Goal: Task Accomplishment & Management: Use online tool/utility

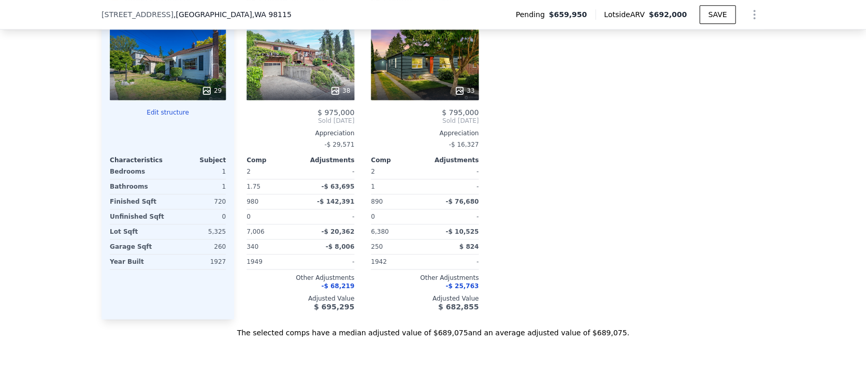
scroll to position [1175, 0]
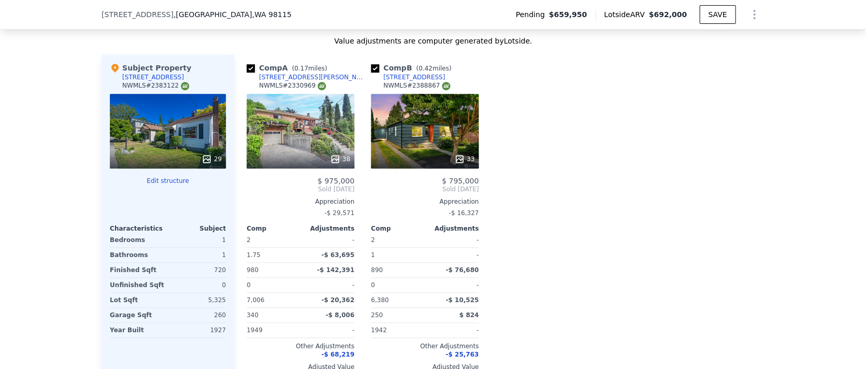
click at [171, 185] on div at bounding box center [168, 189] width 116 height 8
click at [175, 177] on button "Edit structure" at bounding box center [168, 181] width 116 height 8
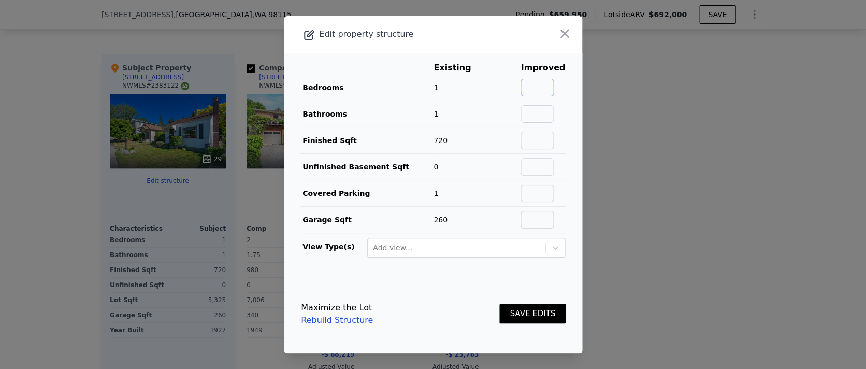
click at [532, 82] on input "text" at bounding box center [537, 88] width 33 height 18
type input "2"
click at [531, 112] on input "text" at bounding box center [537, 114] width 33 height 18
type input "1"
click at [543, 138] on input "text" at bounding box center [537, 141] width 33 height 18
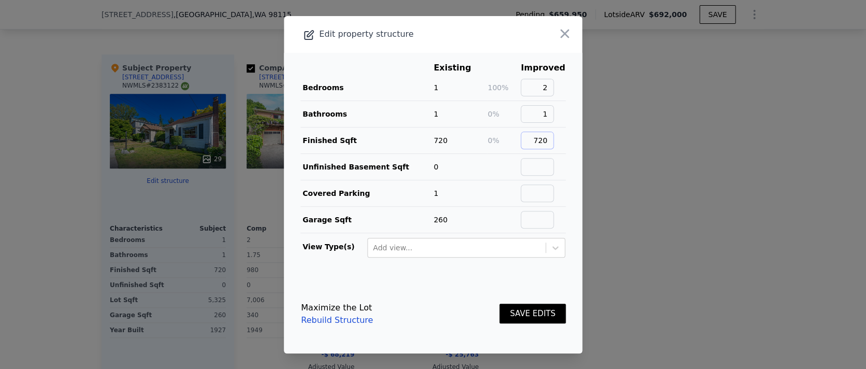
type input "720"
click at [547, 167] on input "text" at bounding box center [537, 167] width 33 height 18
click at [522, 310] on button "SAVE EDITS" at bounding box center [532, 314] width 66 height 20
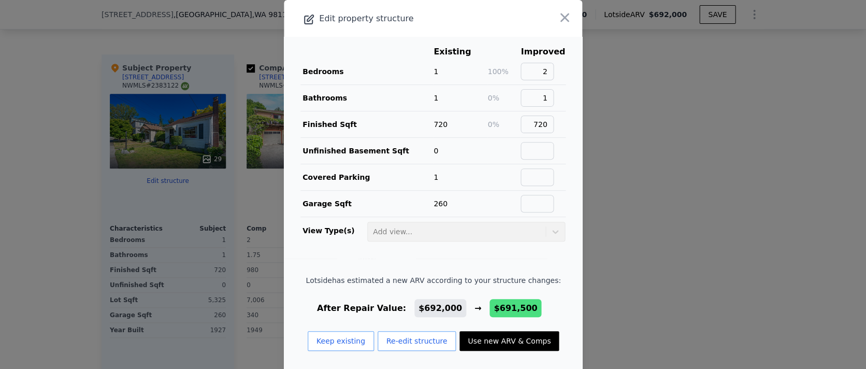
click at [493, 341] on button "Use new ARV & Comps" at bounding box center [509, 341] width 99 height 20
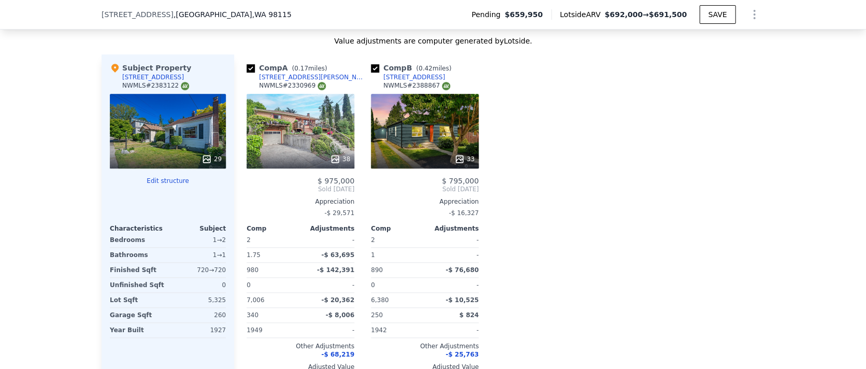
type input "$ 691,500"
type input "-$ 65,706"
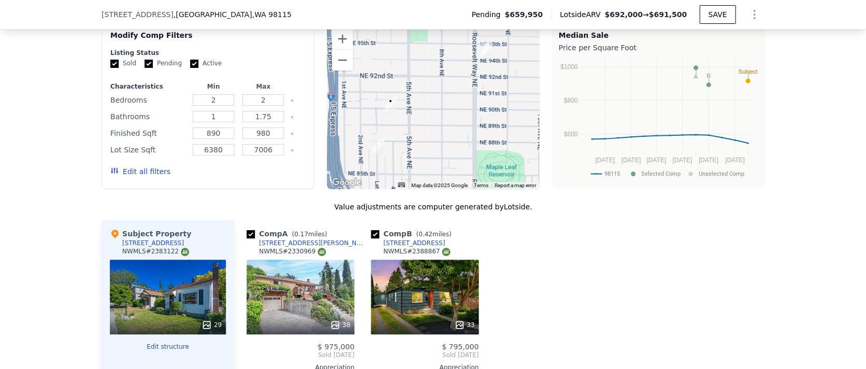
scroll to position [1007, 0]
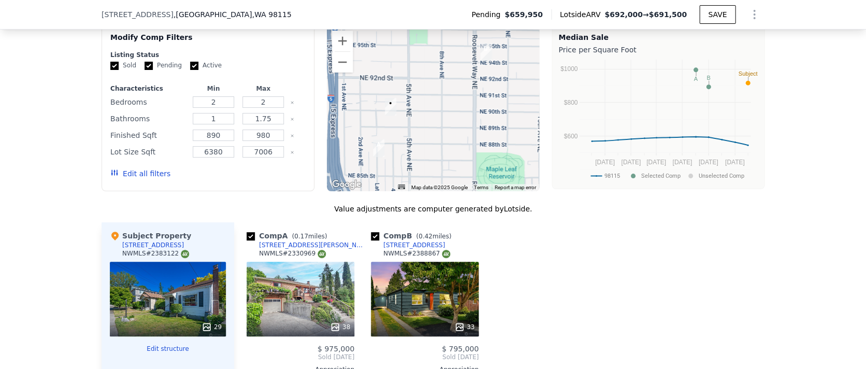
click at [137, 168] on button "Edit all filters" at bounding box center [140, 173] width 60 height 10
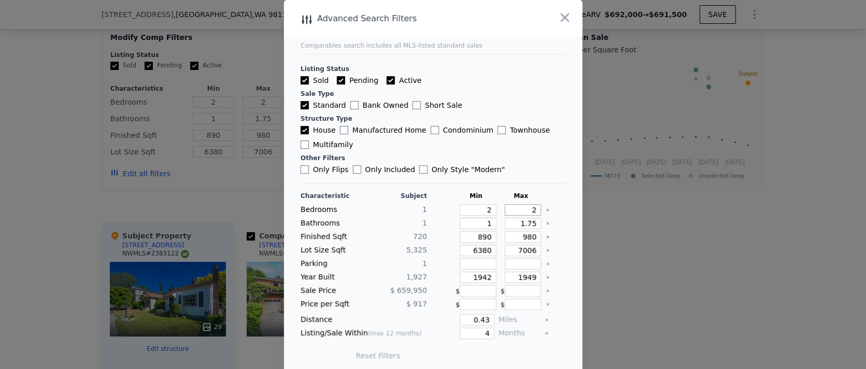
click at [515, 205] on input "2" at bounding box center [523, 209] width 37 height 11
type input "3"
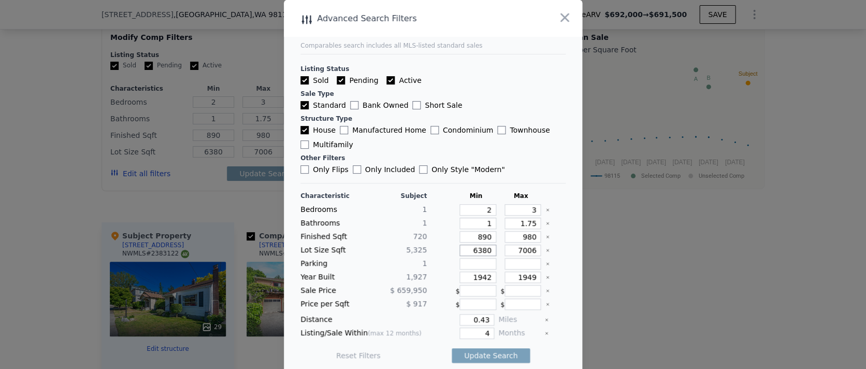
click at [482, 249] on input "6380" at bounding box center [478, 250] width 37 height 11
type input "0"
type input "3"
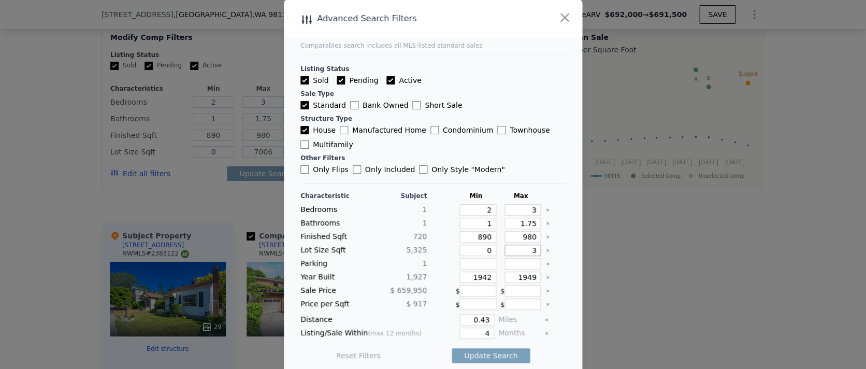
type input "3"
type input "35"
type input "350"
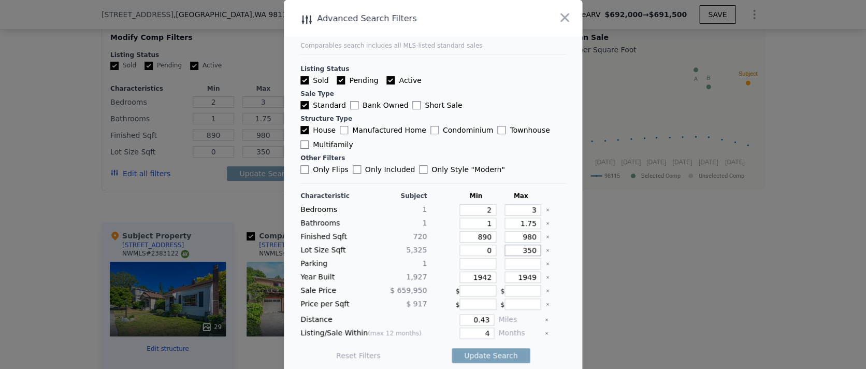
type input "3500"
type input "350"
type input "35"
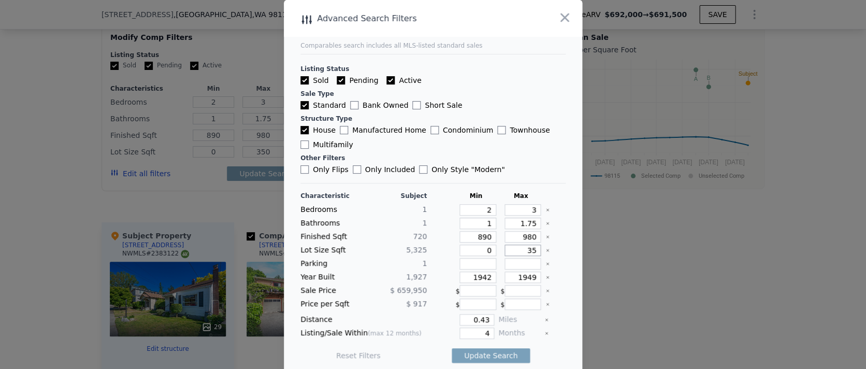
type input "35"
type input "3"
type input "4"
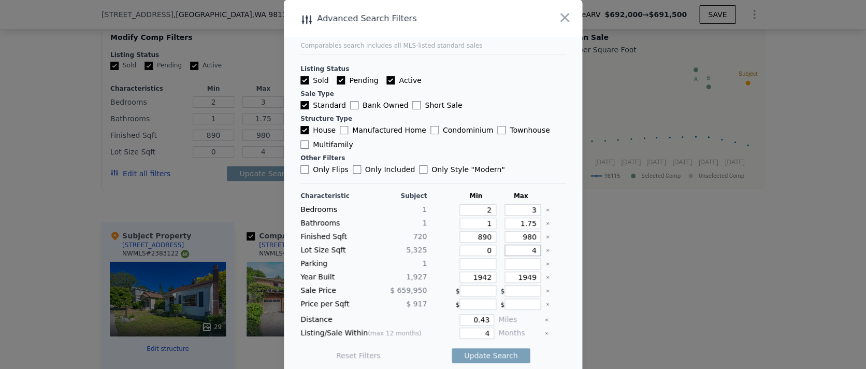
type input "40"
type input "400"
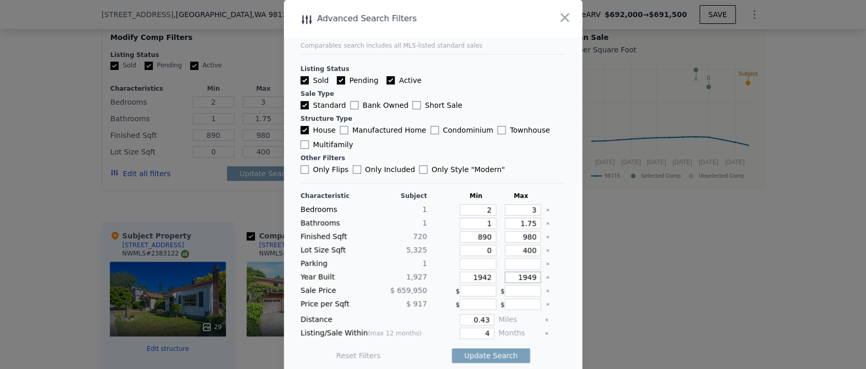
click at [514, 276] on input "1949" at bounding box center [523, 276] width 37 height 11
type input "1980"
click at [479, 272] on input "1942" at bounding box center [478, 276] width 37 height 11
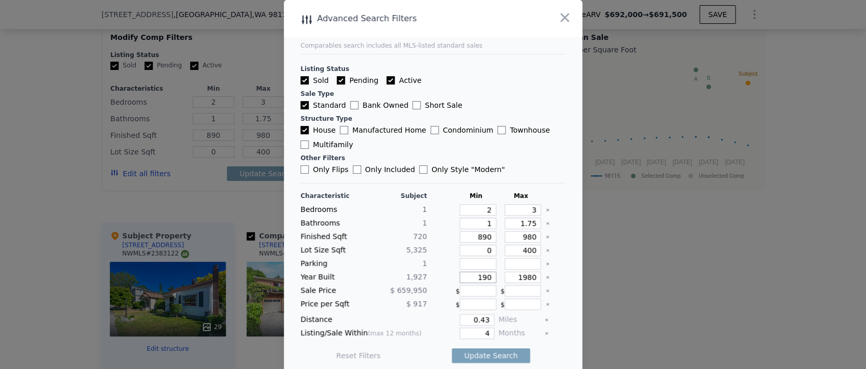
type input "190"
click at [480, 330] on input "4" at bounding box center [477, 332] width 35 height 11
type input "6"
click at [491, 352] on button "Update Search" at bounding box center [491, 355] width 78 height 15
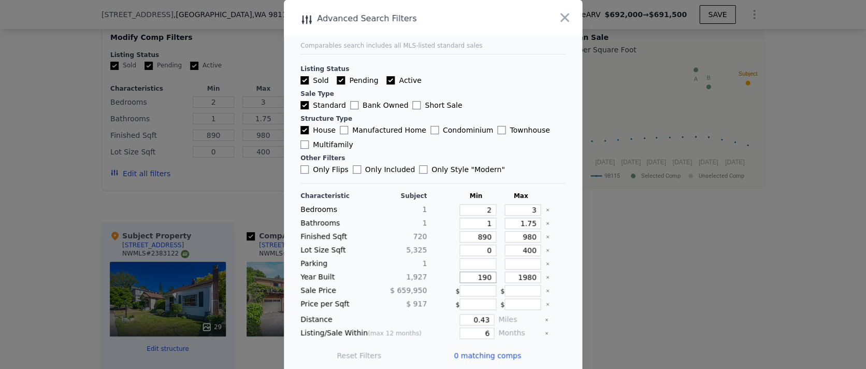
click at [470, 280] on input "190" at bounding box center [478, 276] width 37 height 11
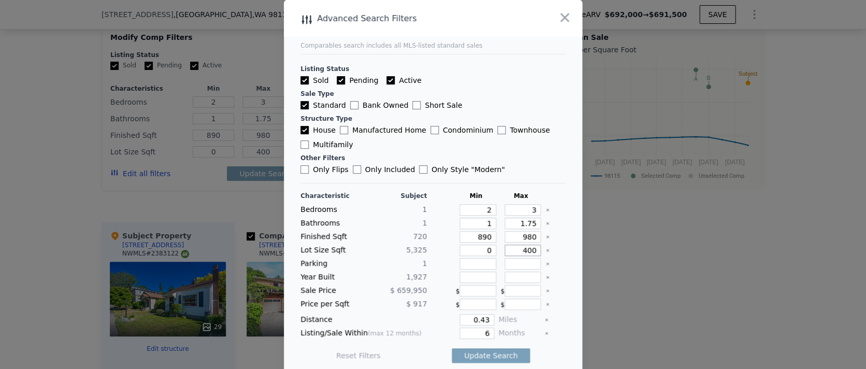
click at [528, 249] on input "400" at bounding box center [523, 250] width 37 height 11
type input "4000"
click at [564, 248] on main "Comparables search includes all MLS-listed standard sales Listing Status Sold P…" at bounding box center [433, 186] width 298 height 372
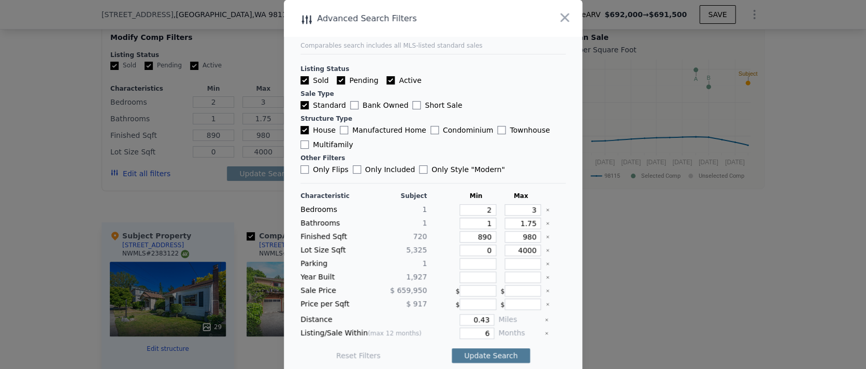
click at [482, 352] on button "Update Search" at bounding box center [491, 355] width 78 height 15
click at [477, 239] on input "890" at bounding box center [478, 236] width 37 height 11
type input "0"
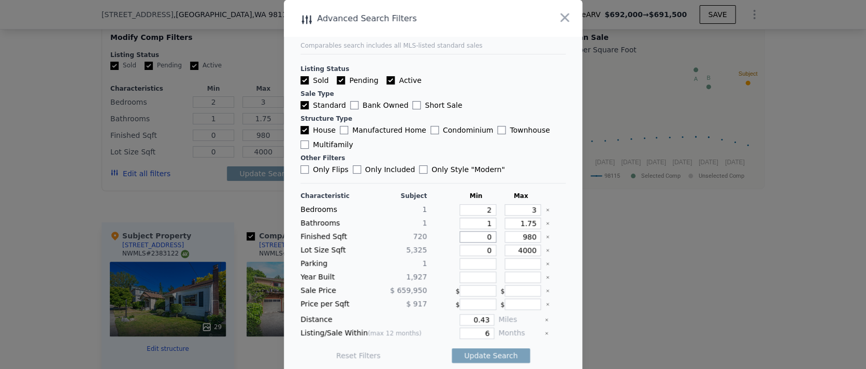
type input "0"
type input "1"
type input "10"
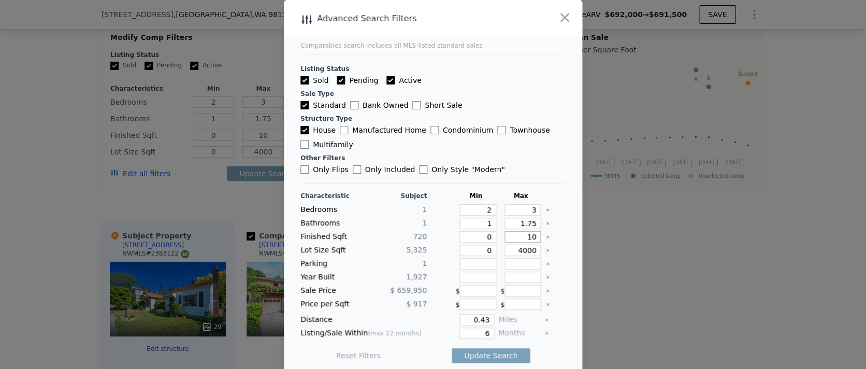
type input "1"
type input "12"
type input "120"
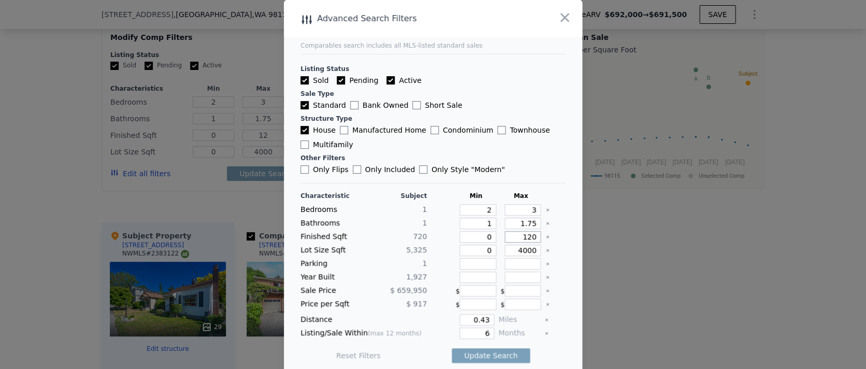
type input "120"
type input "1200"
click at [560, 268] on main "Comparables search includes all MLS-listed standard sales Listing Status Sold P…" at bounding box center [433, 186] width 298 height 372
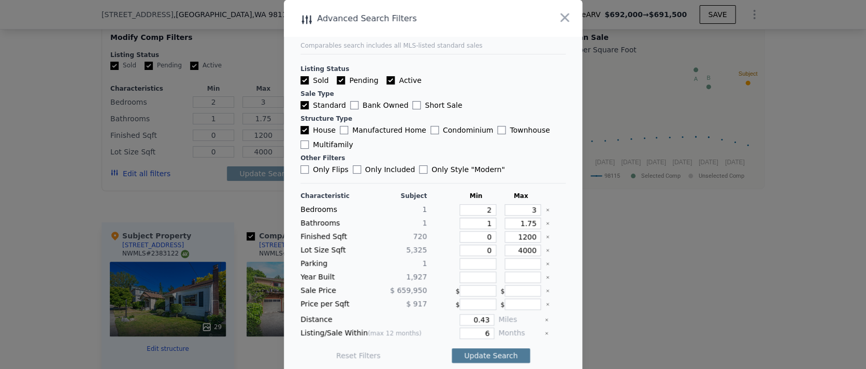
click at [492, 352] on button "Update Search" at bounding box center [491, 355] width 78 height 15
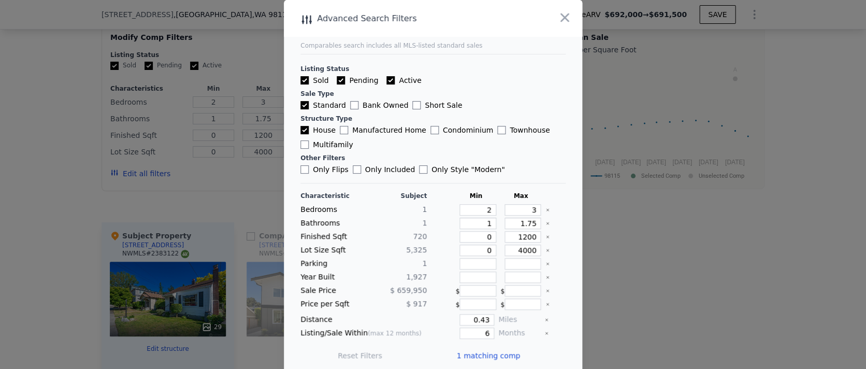
click at [493, 350] on span "1 matching comp" at bounding box center [488, 355] width 64 height 10
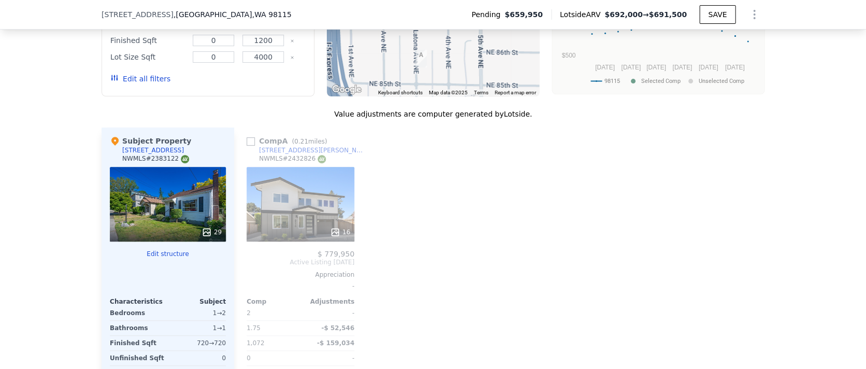
scroll to position [1115, 0]
